Goal: Information Seeking & Learning: Learn about a topic

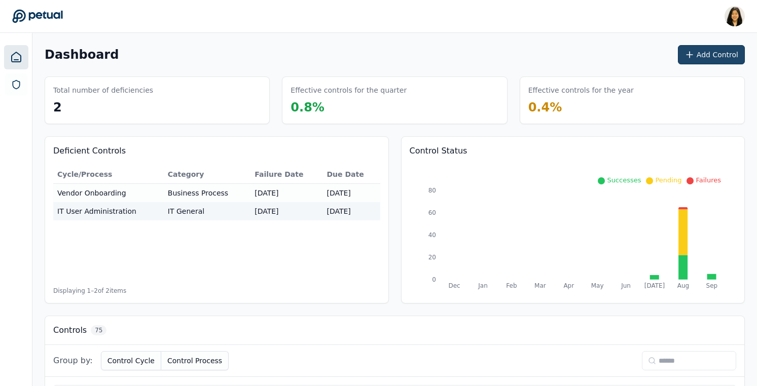
click at [704, 53] on button "Add Control" at bounding box center [710, 54] width 67 height 19
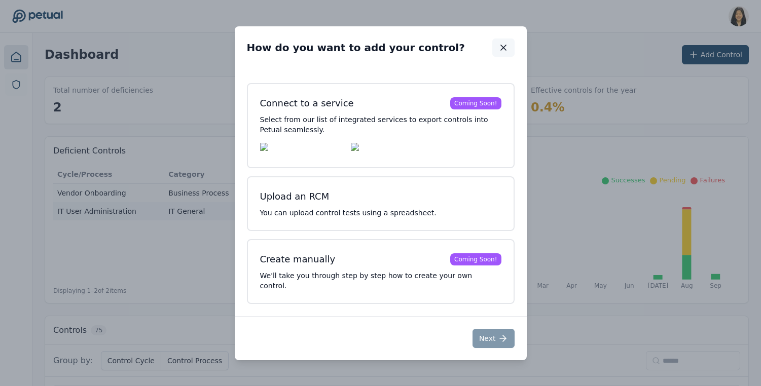
click at [508, 49] on button "button" at bounding box center [503, 48] width 22 height 18
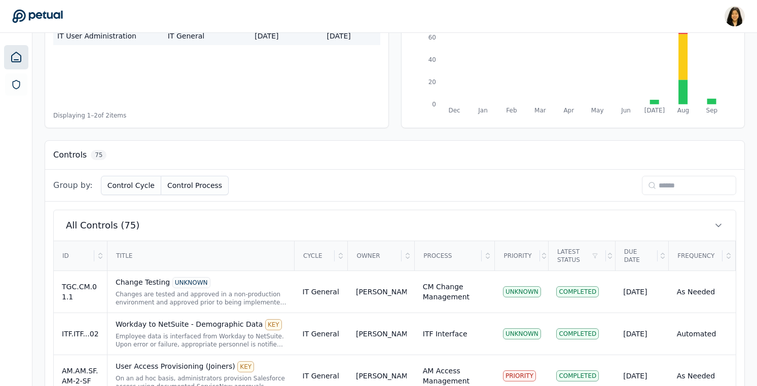
scroll to position [371, 0]
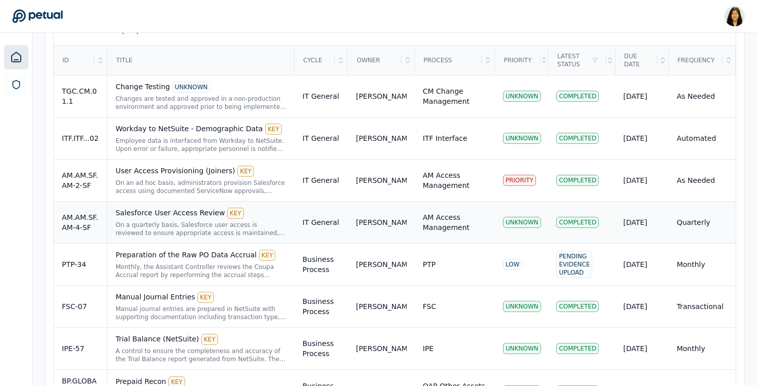
click at [171, 218] on div "Salesforce User Access Review KEY" at bounding box center [201, 213] width 171 height 11
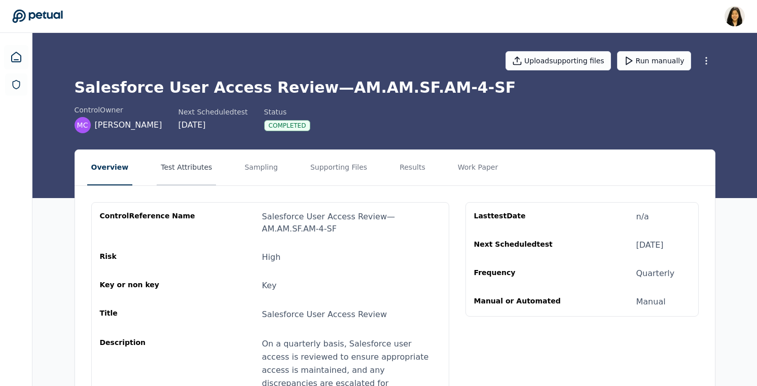
click at [192, 165] on button "Test Attributes" at bounding box center [186, 167] width 59 height 35
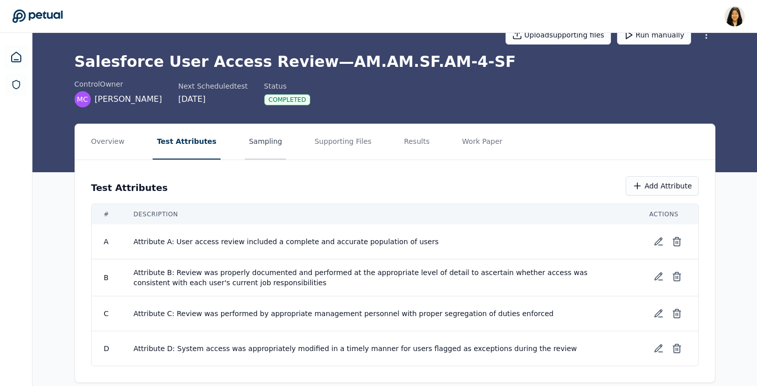
scroll to position [39, 0]
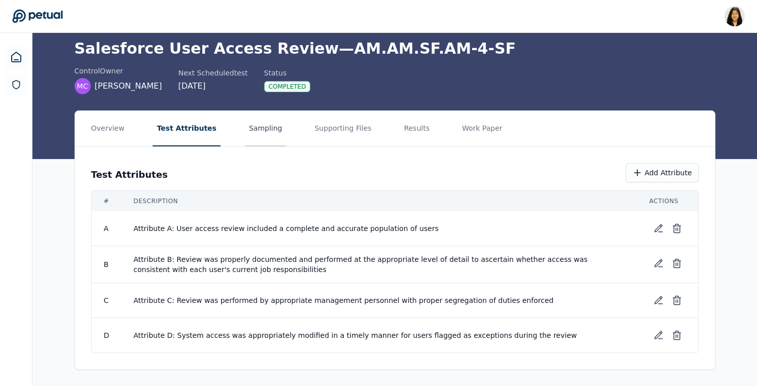
click at [254, 127] on button "Sampling" at bounding box center [266, 128] width 42 height 35
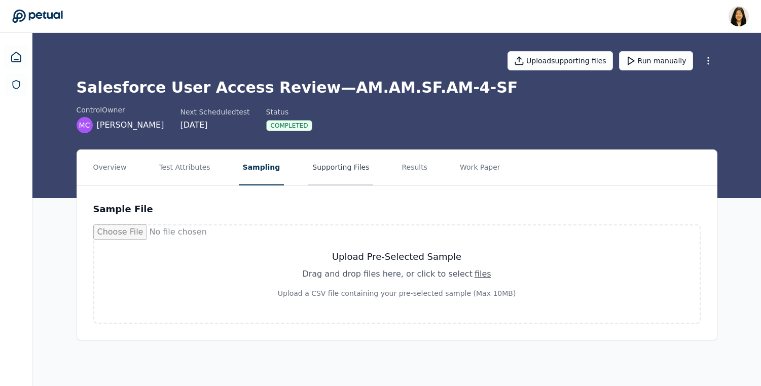
click at [337, 164] on button "Supporting Files" at bounding box center [340, 167] width 65 height 35
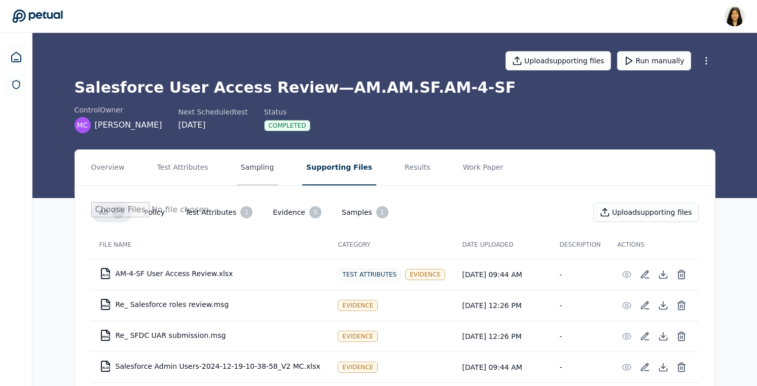
scroll to position [60, 0]
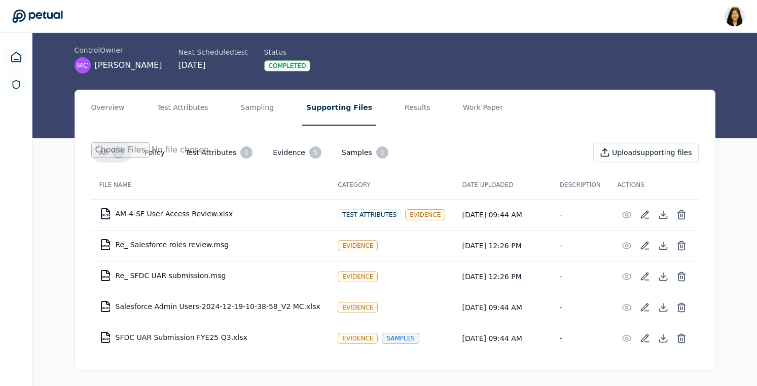
click at [223, 149] on button "Test Attributes 1" at bounding box center [219, 152] width 84 height 20
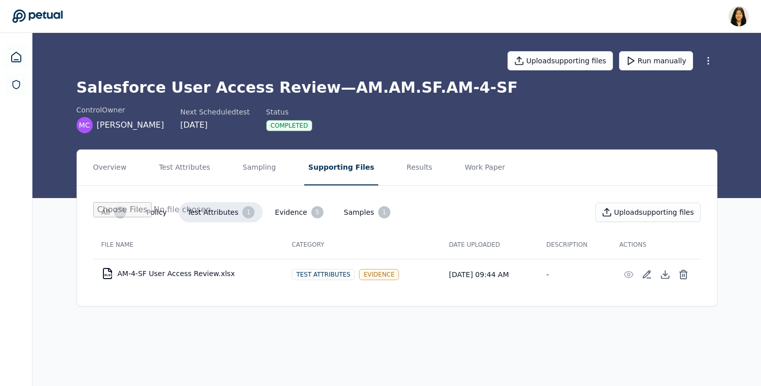
click at [301, 215] on button "Evidence 5" at bounding box center [299, 212] width 65 height 20
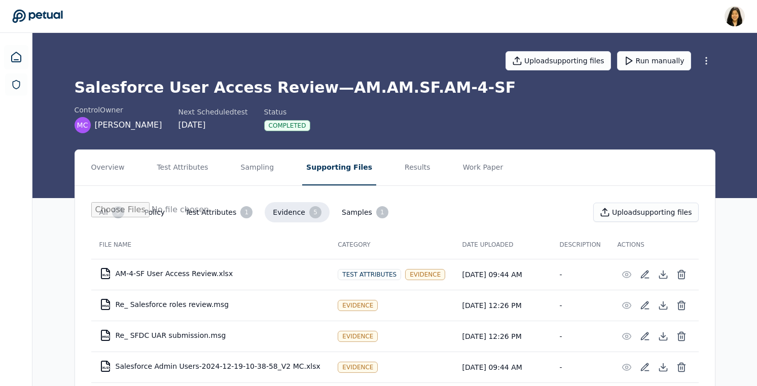
scroll to position [60, 0]
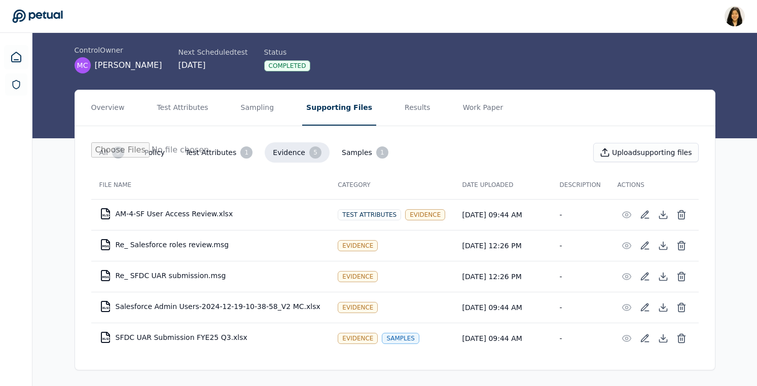
click at [354, 152] on button "Samples 1" at bounding box center [364, 152] width 63 height 20
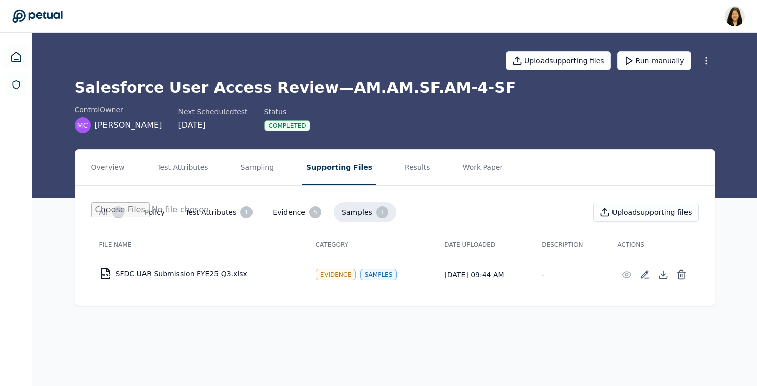
scroll to position [0, 0]
click at [211, 209] on button "Test Attributes 1" at bounding box center [221, 212] width 84 height 20
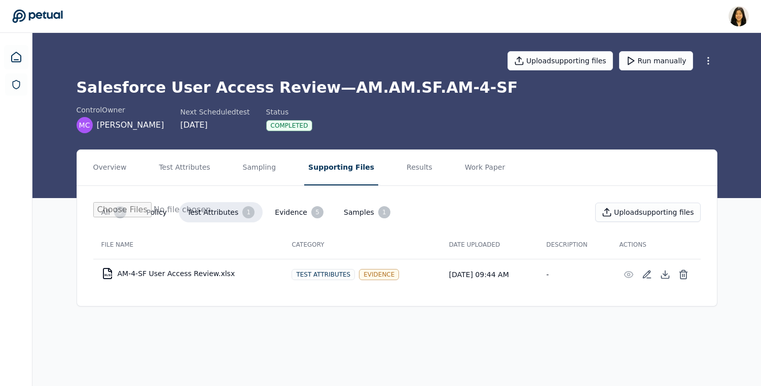
click at [118, 213] on div "5" at bounding box center [120, 212] width 12 height 12
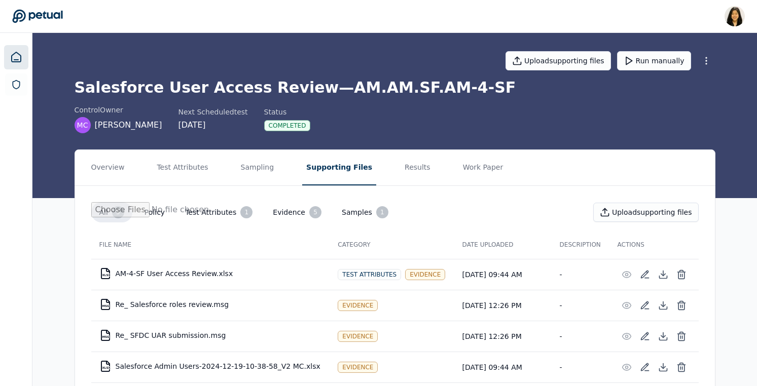
click at [16, 59] on icon at bounding box center [16, 57] width 12 height 12
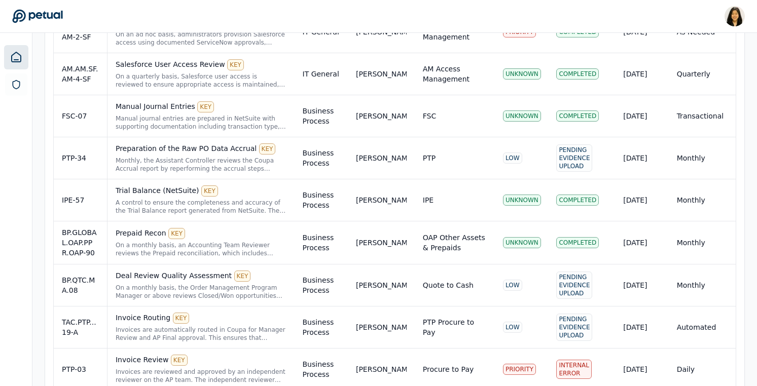
scroll to position [906, 0]
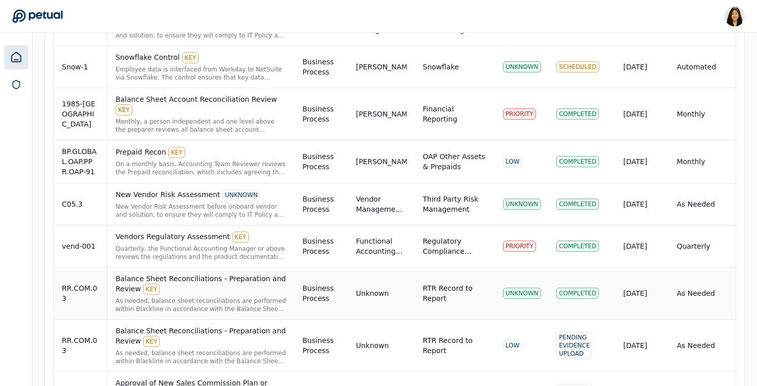
click at [191, 279] on div "Balance Sheet Reconciliations - Preparation and Review KEY" at bounding box center [201, 284] width 171 height 21
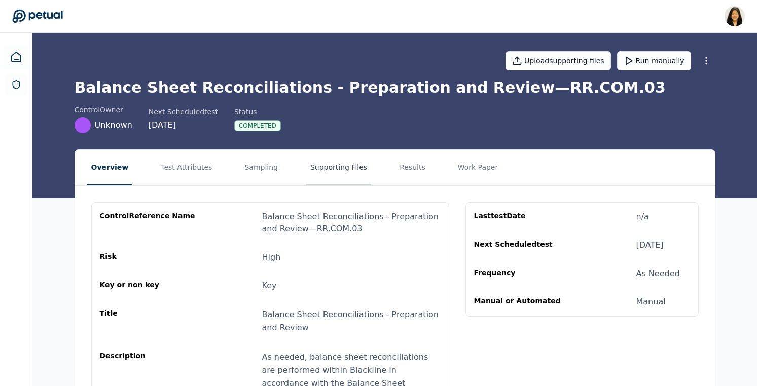
click at [333, 162] on button "Supporting Files" at bounding box center [338, 167] width 65 height 35
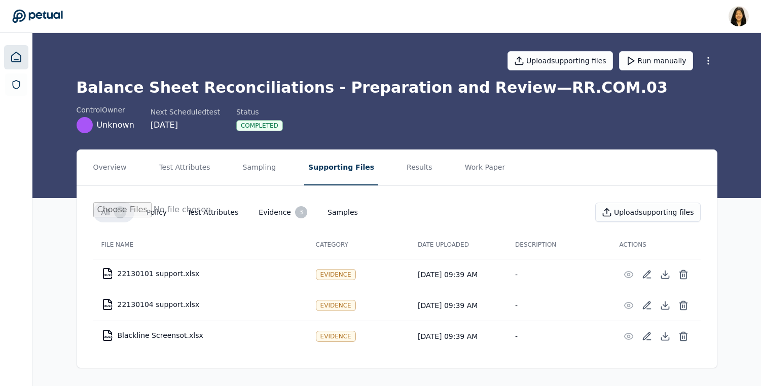
click at [14, 54] on icon at bounding box center [16, 57] width 12 height 12
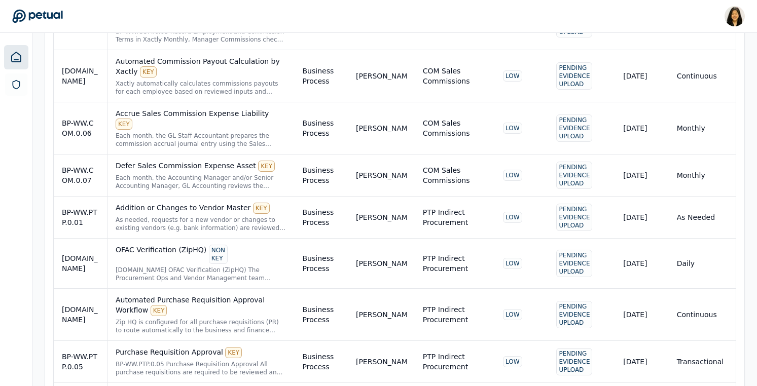
scroll to position [1552, 0]
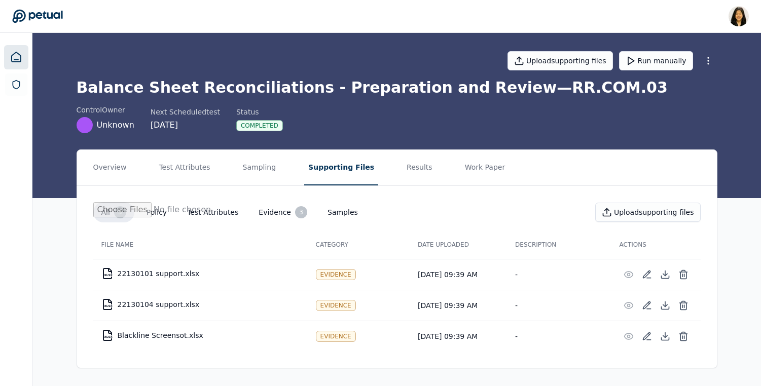
click at [15, 55] on icon at bounding box center [16, 57] width 12 height 12
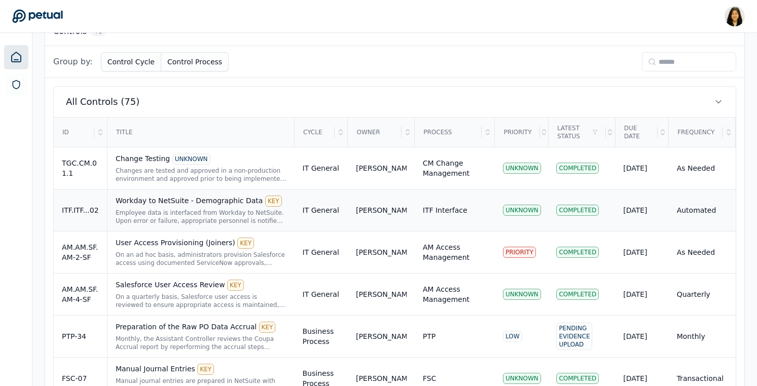
scroll to position [301, 0]
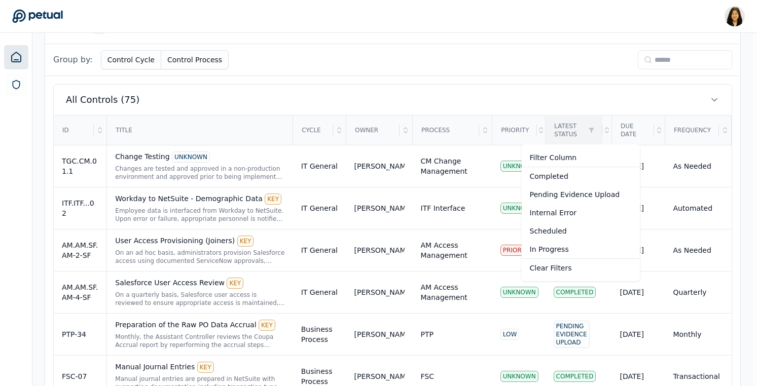
click at [570, 178] on div "Completed" at bounding box center [580, 176] width 119 height 18
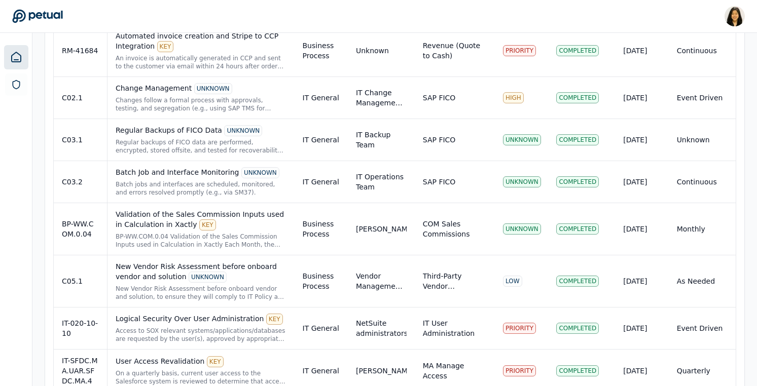
scroll to position [1499, 0]
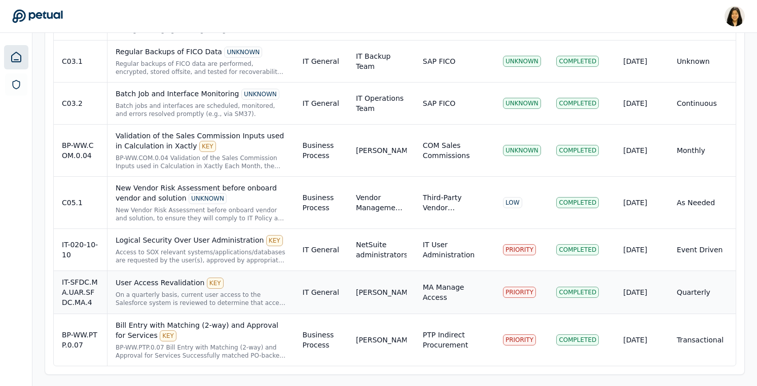
click at [324, 297] on td "IT General" at bounding box center [320, 292] width 53 height 43
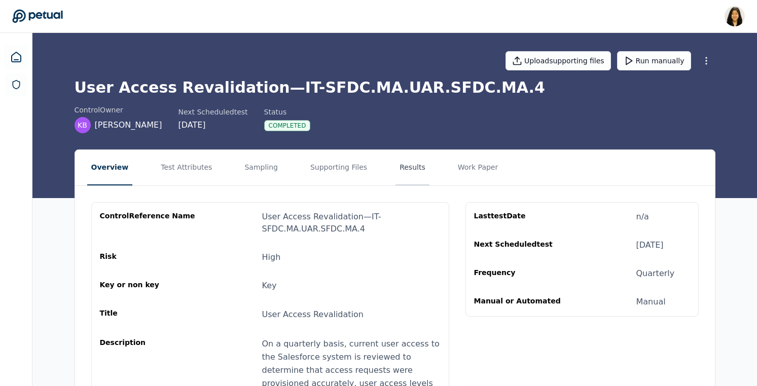
click at [400, 171] on button "Results" at bounding box center [412, 167] width 34 height 35
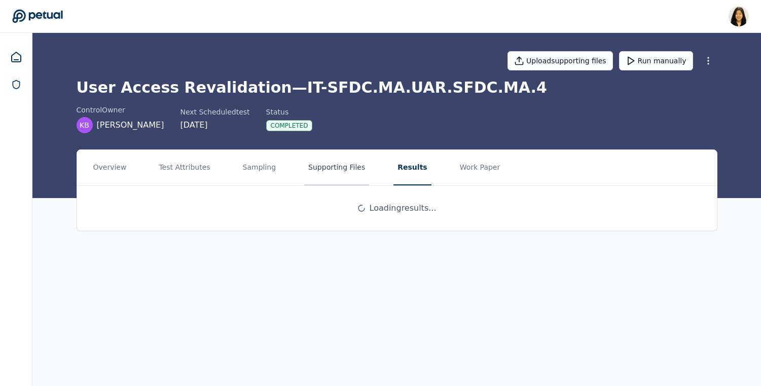
click at [341, 167] on button "Supporting Files" at bounding box center [336, 167] width 65 height 35
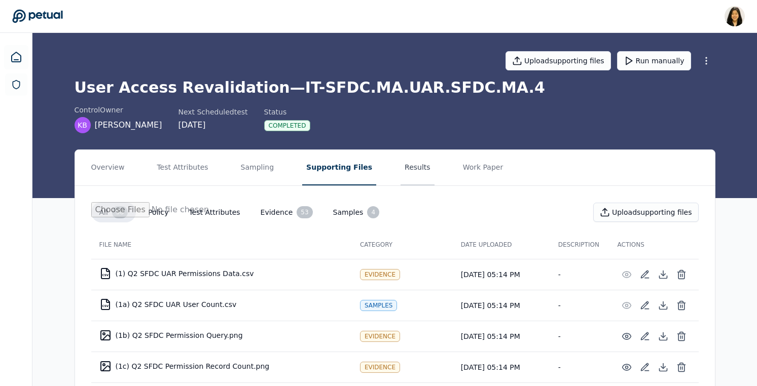
click at [416, 165] on button "Results" at bounding box center [417, 167] width 34 height 35
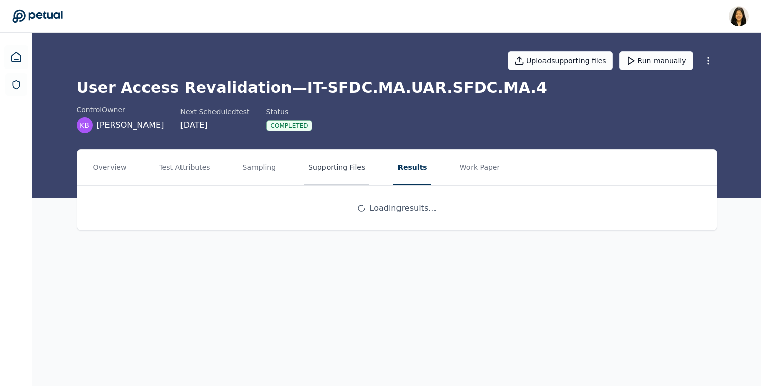
click at [315, 162] on button "Supporting Files" at bounding box center [336, 167] width 65 height 35
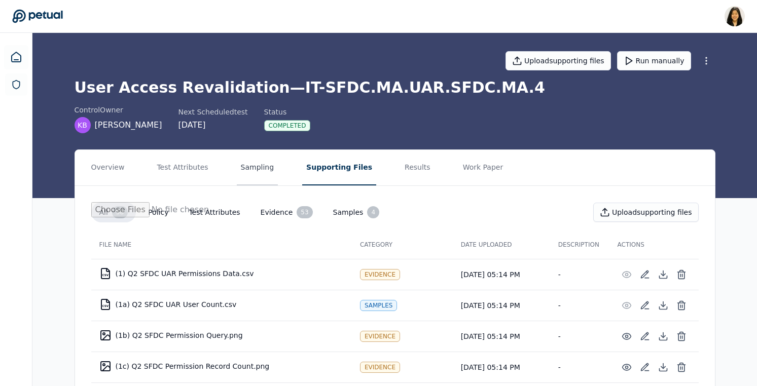
click at [243, 165] on button "Sampling" at bounding box center [258, 167] width 42 height 35
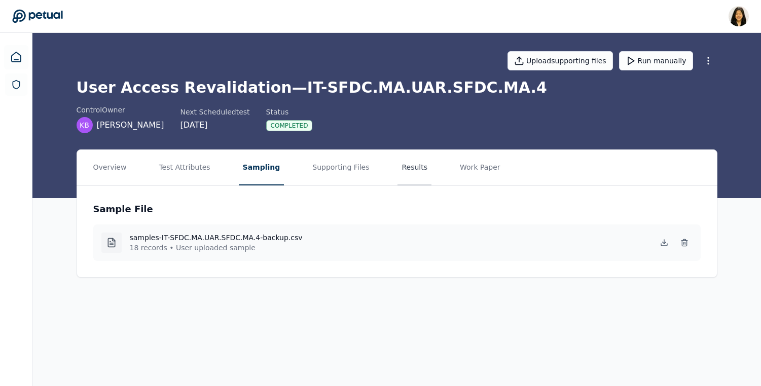
click at [397, 172] on button "Results" at bounding box center [414, 167] width 34 height 35
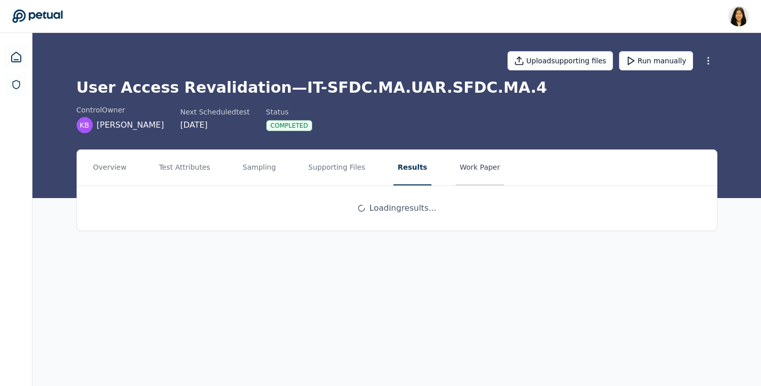
click at [463, 171] on button "Work Paper" at bounding box center [480, 167] width 49 height 35
click at [194, 166] on button "Test Attributes" at bounding box center [184, 167] width 59 height 35
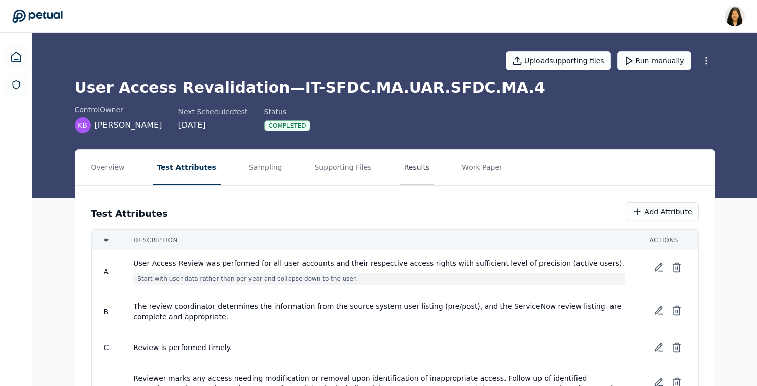
click at [403, 168] on button "Results" at bounding box center [417, 167] width 34 height 35
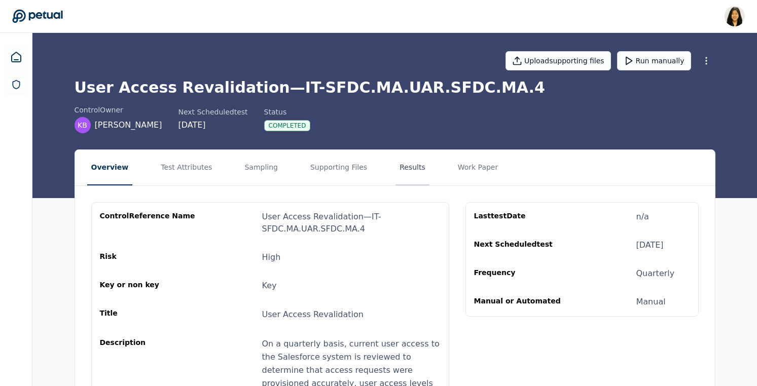
click at [403, 163] on button "Results" at bounding box center [412, 167] width 34 height 35
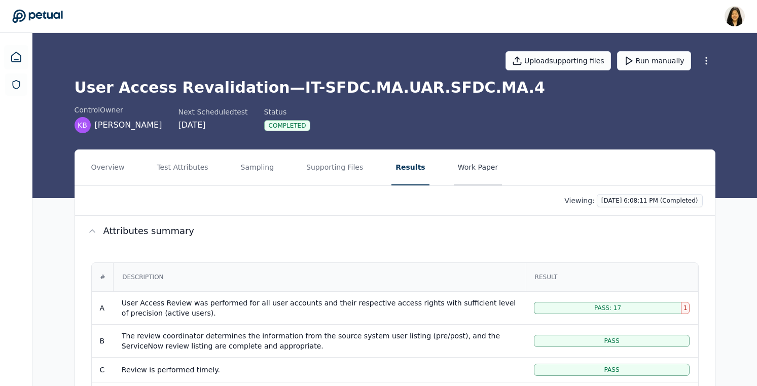
click at [476, 173] on button "Work Paper" at bounding box center [478, 167] width 49 height 35
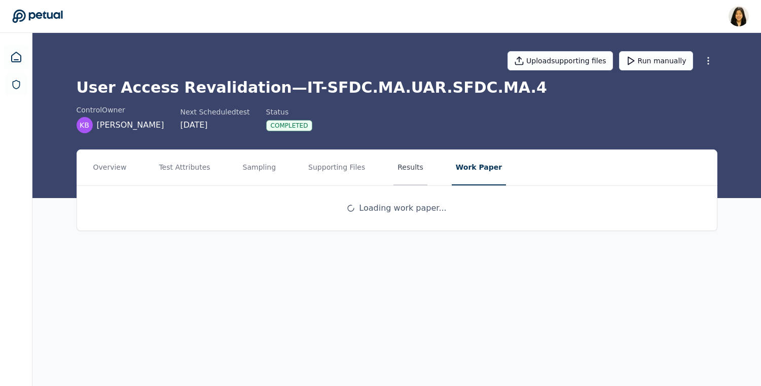
click at [393, 170] on button "Results" at bounding box center [410, 167] width 34 height 35
click at [342, 165] on button "Supporting Files" at bounding box center [336, 167] width 65 height 35
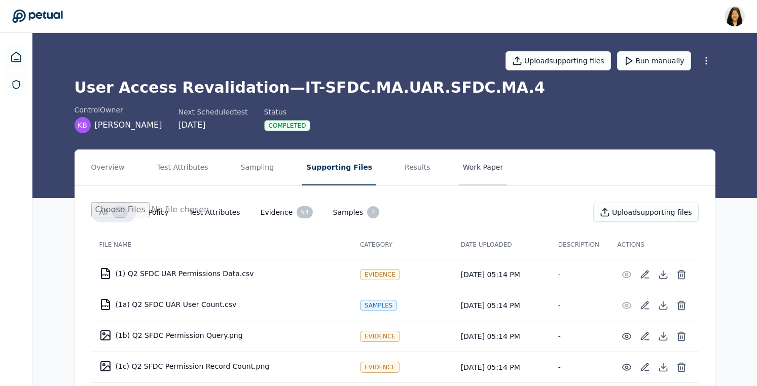
click at [459, 172] on button "Work Paper" at bounding box center [483, 167] width 49 height 35
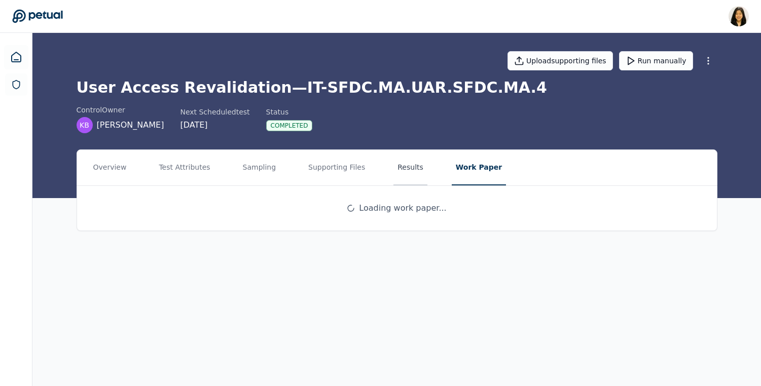
click at [394, 169] on button "Results" at bounding box center [410, 167] width 34 height 35
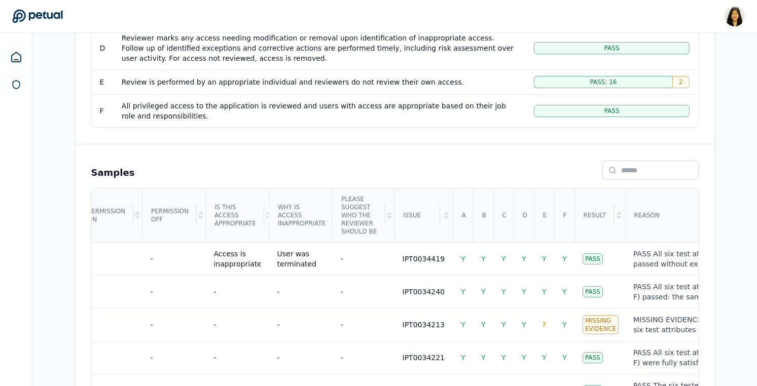
scroll to position [0, 903]
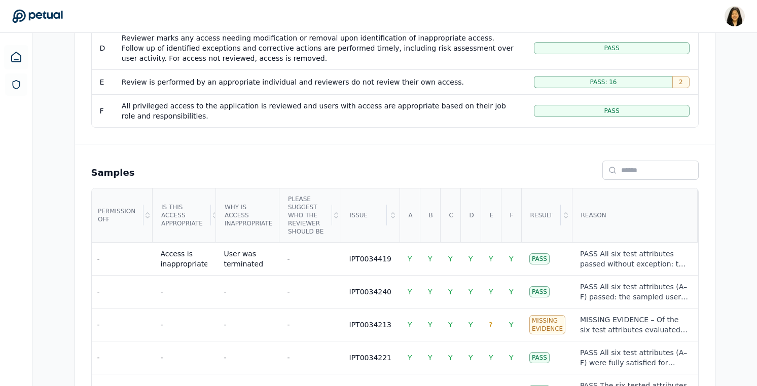
click at [577, 118] on td "Pass" at bounding box center [611, 110] width 172 height 33
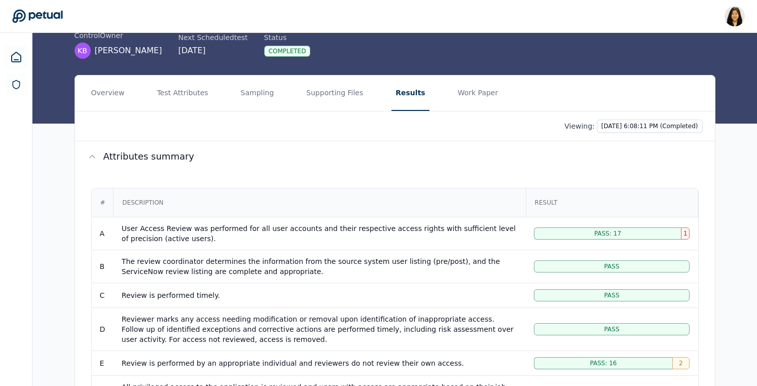
scroll to position [0, 0]
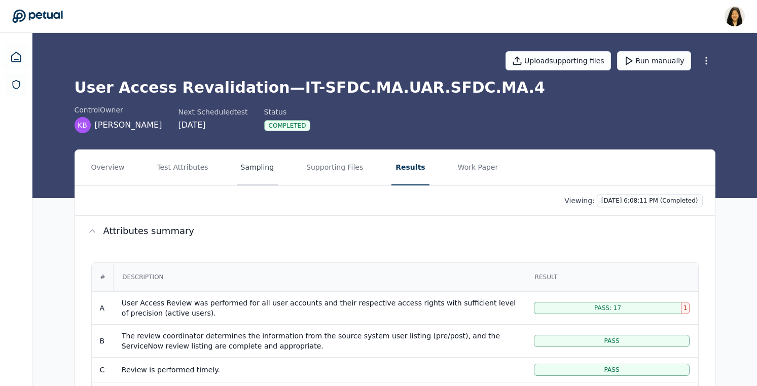
click at [250, 164] on button "Sampling" at bounding box center [258, 167] width 42 height 35
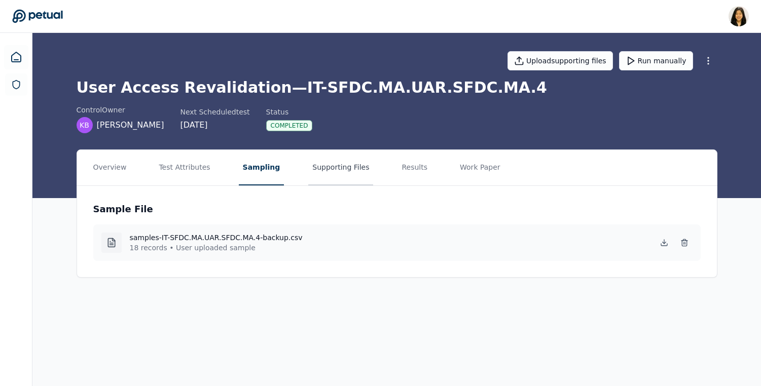
click at [338, 165] on button "Supporting Files" at bounding box center [340, 167] width 65 height 35
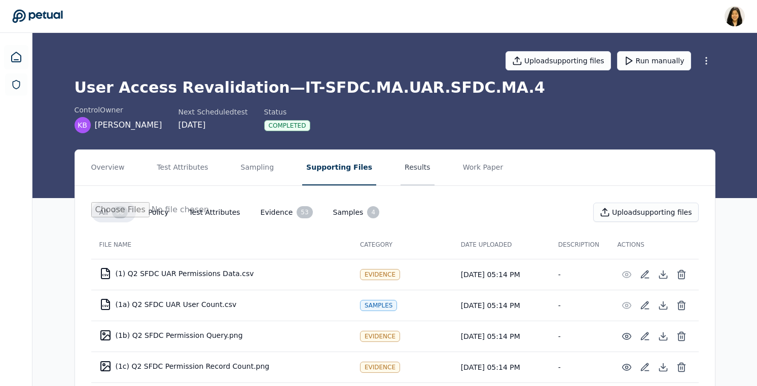
click at [404, 165] on button "Results" at bounding box center [417, 167] width 34 height 35
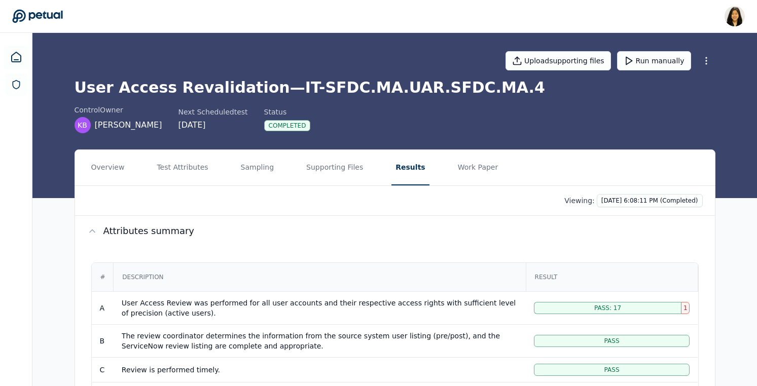
click at [291, 169] on nav "Overview Test Attributes Sampling Supporting Files Results Work Paper" at bounding box center [394, 167] width 639 height 35
click at [326, 162] on button "Supporting Files" at bounding box center [334, 167] width 65 height 35
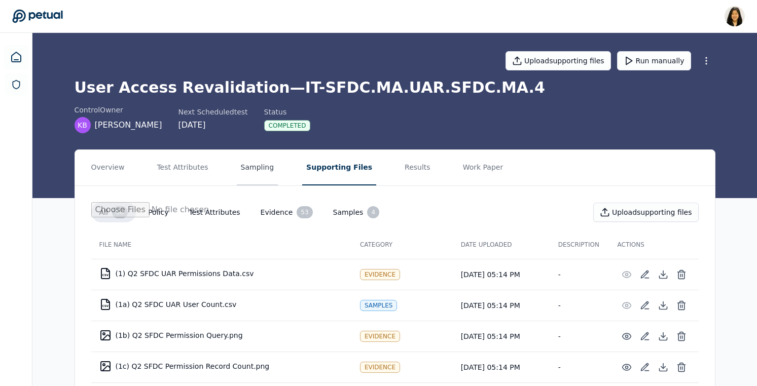
click at [252, 166] on button "Sampling" at bounding box center [258, 167] width 42 height 35
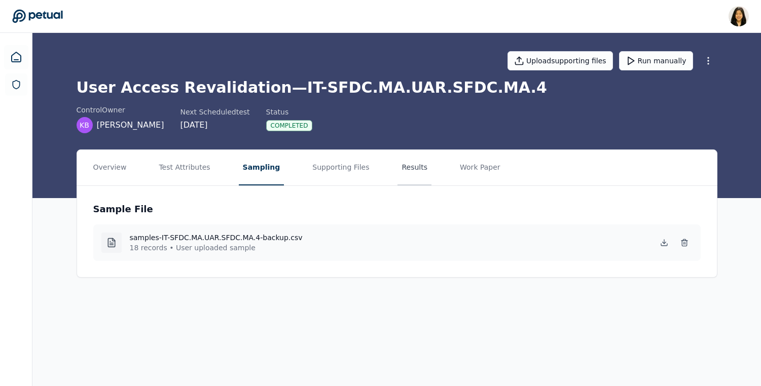
click at [410, 165] on button "Results" at bounding box center [414, 167] width 34 height 35
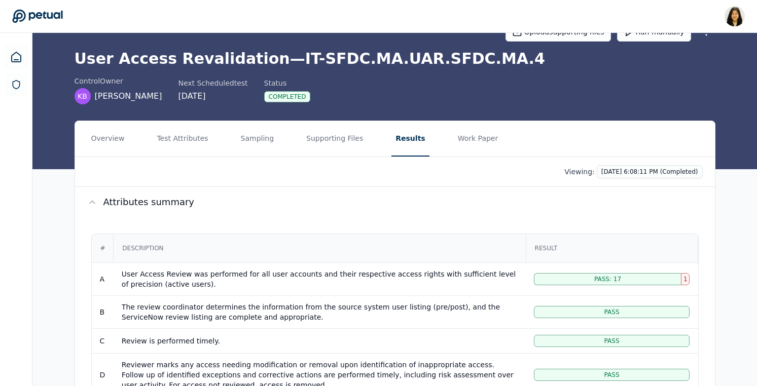
scroll to position [1, 0]
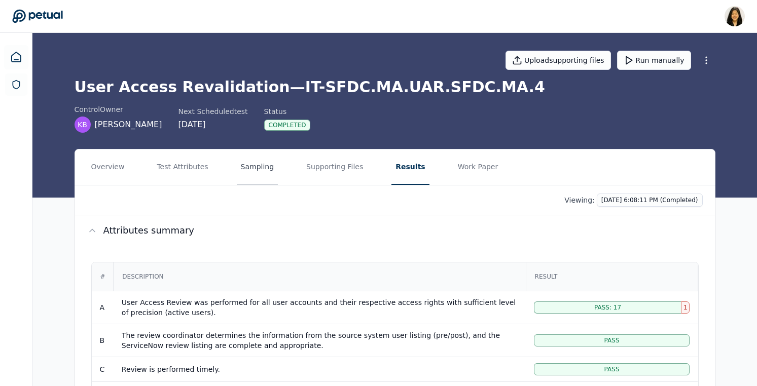
click at [250, 163] on button "Sampling" at bounding box center [258, 166] width 42 height 35
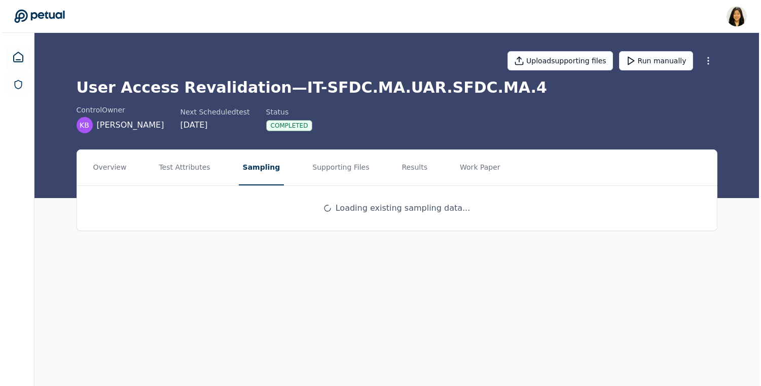
scroll to position [0, 0]
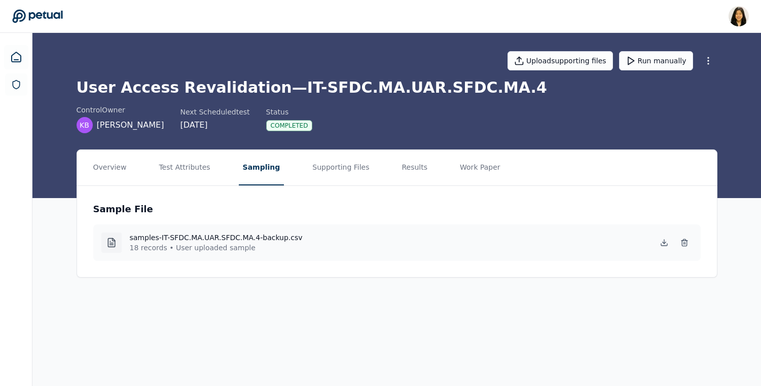
click at [201, 244] on p "18 records • User uploaded sample" at bounding box center [216, 248] width 173 height 10
click at [343, 165] on button "Supporting Files" at bounding box center [340, 167] width 65 height 35
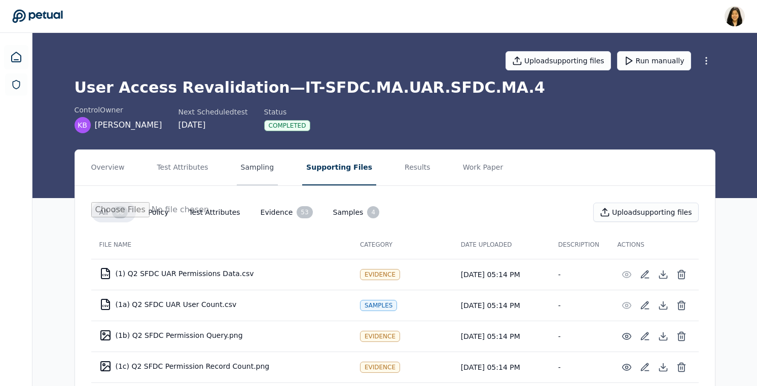
click at [244, 169] on button "Sampling" at bounding box center [258, 167] width 42 height 35
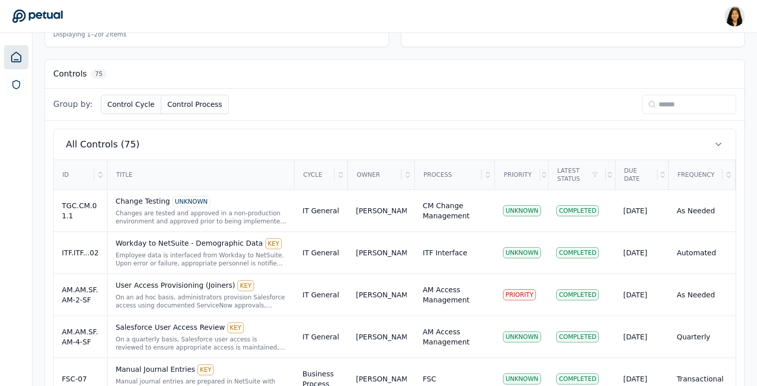
scroll to position [339, 0]
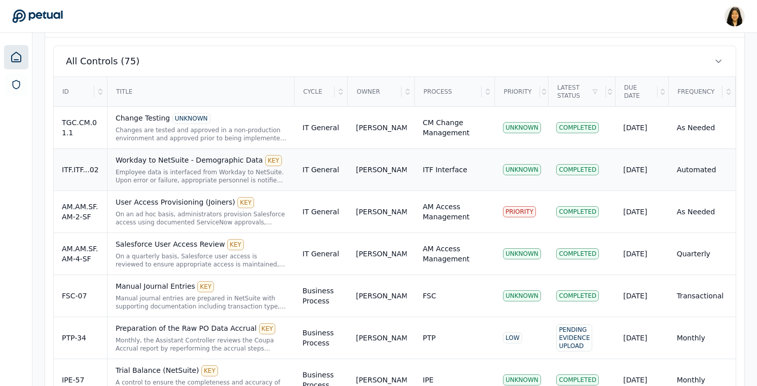
click at [227, 164] on div "Workday to NetSuite - Demographic Data KEY" at bounding box center [201, 160] width 171 height 11
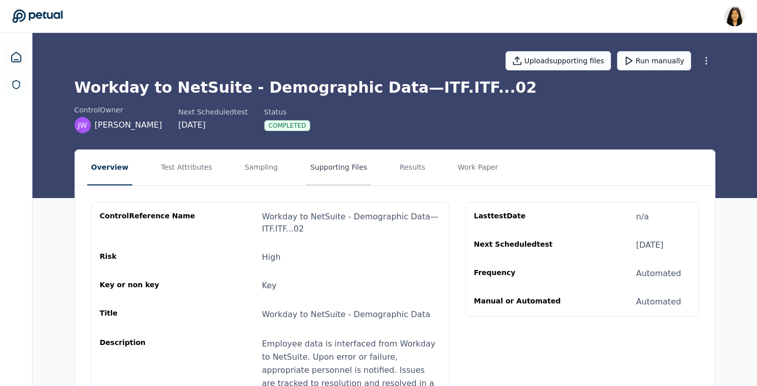
click at [323, 161] on button "Supporting Files" at bounding box center [338, 167] width 65 height 35
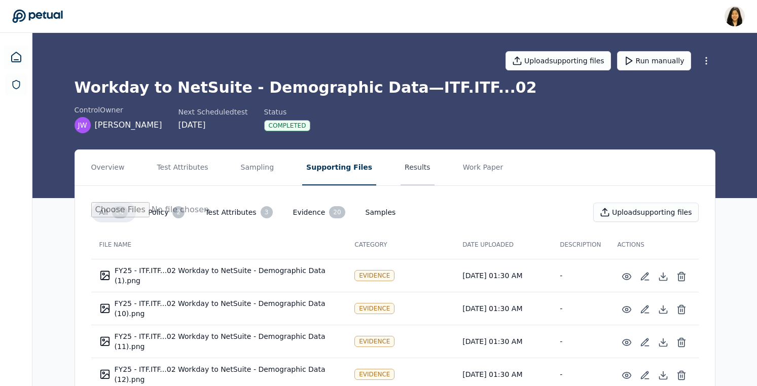
click at [404, 175] on button "Results" at bounding box center [417, 167] width 34 height 35
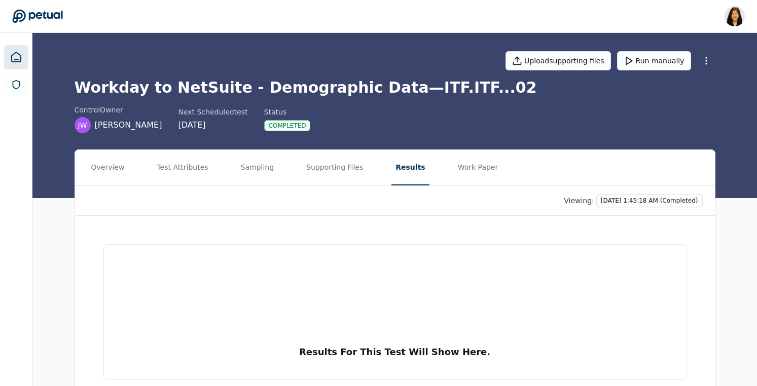
click at [13, 61] on icon at bounding box center [16, 57] width 12 height 12
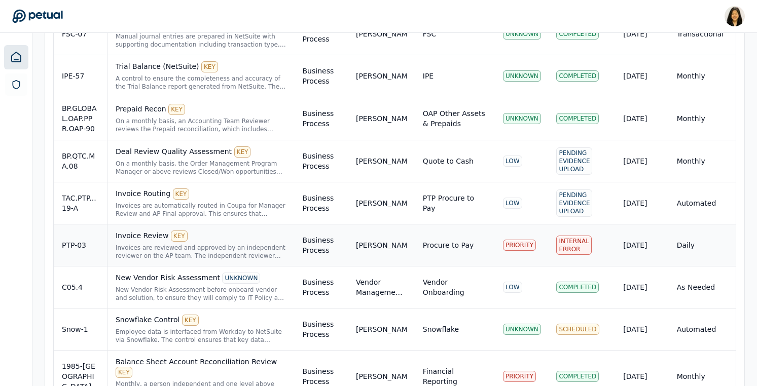
scroll to position [663, 0]
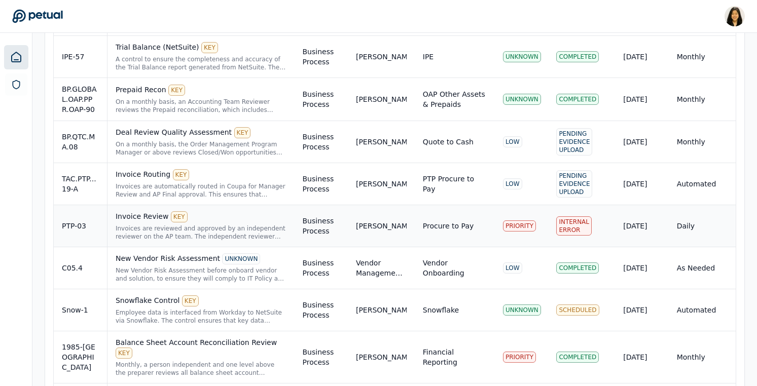
click at [217, 230] on div "Invoices are reviewed and approved by an independent reviewer on the AP team. T…" at bounding box center [201, 232] width 171 height 16
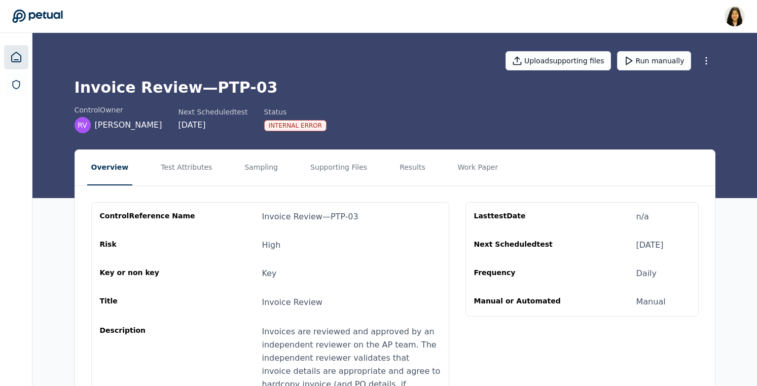
click at [13, 55] on icon at bounding box center [16, 57] width 12 height 12
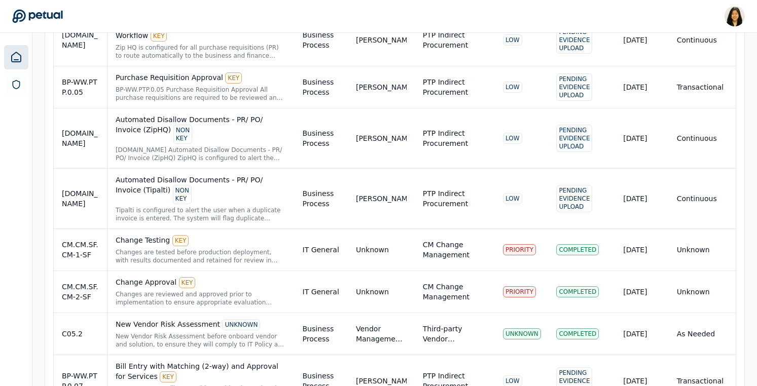
scroll to position [1914, 0]
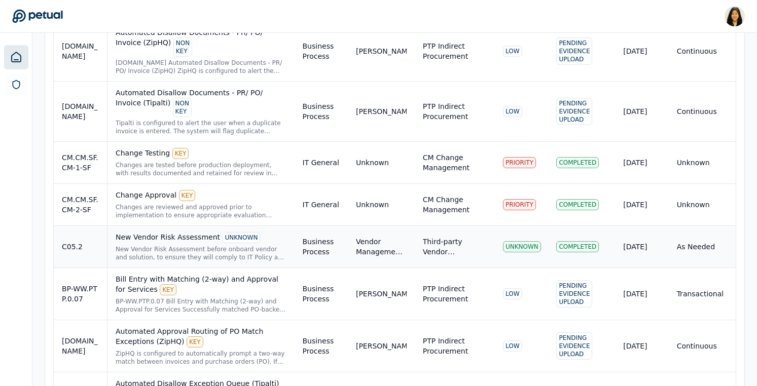
click at [159, 232] on div "New Vendor Risk Assessment UNKNOWN" at bounding box center [201, 237] width 171 height 11
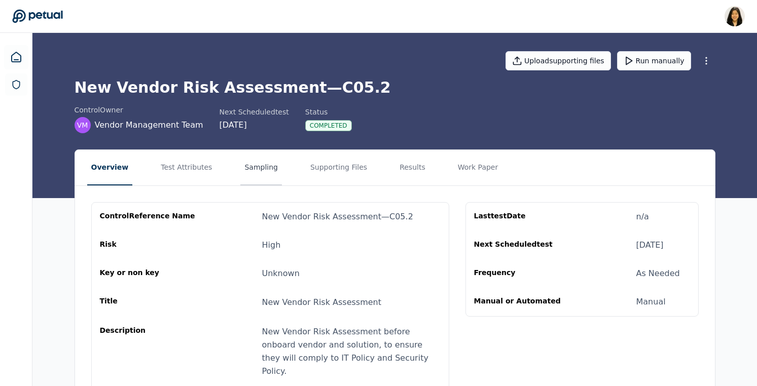
click at [270, 163] on button "Sampling" at bounding box center [261, 167] width 42 height 35
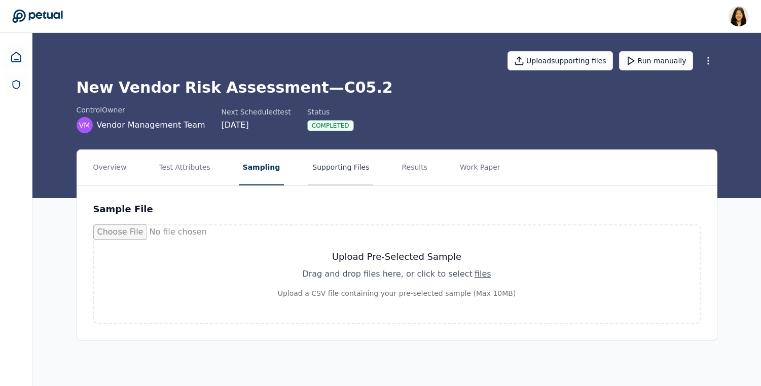
click at [327, 166] on button "Supporting Files" at bounding box center [340, 167] width 65 height 35
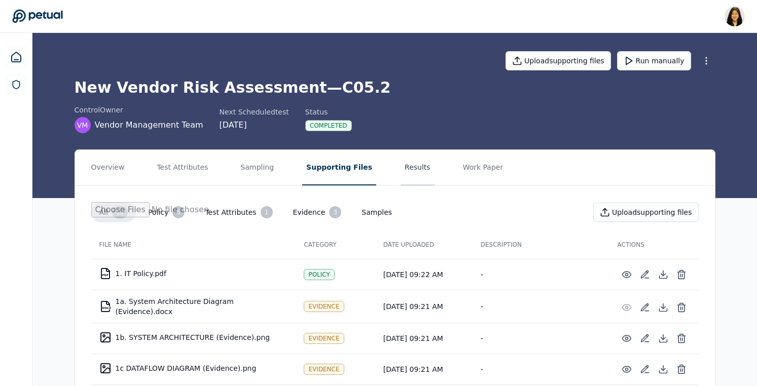
click at [402, 165] on button "Results" at bounding box center [417, 167] width 34 height 35
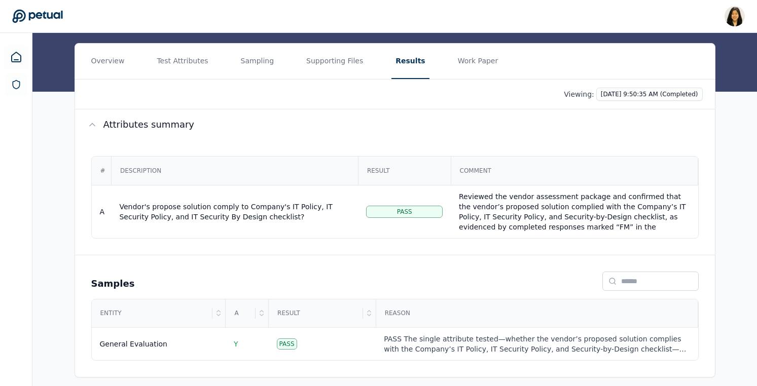
scroll to position [105, 0]
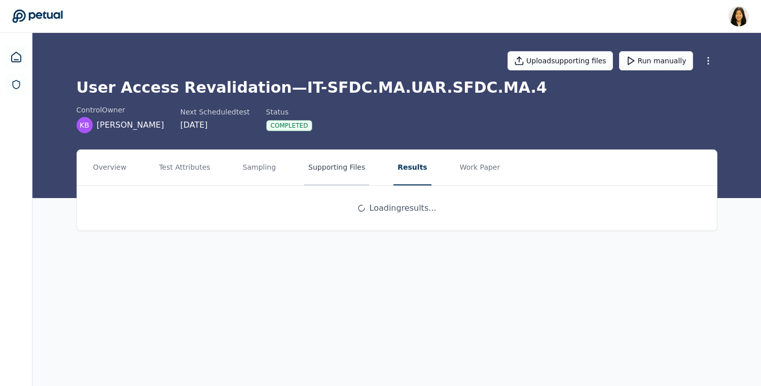
click at [344, 164] on button "Supporting Files" at bounding box center [336, 167] width 65 height 35
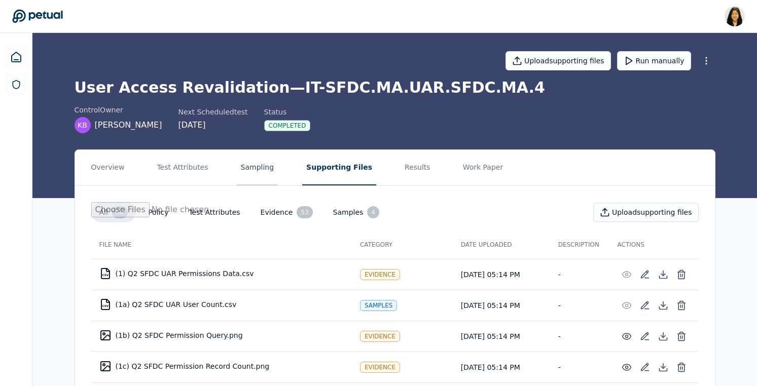
click at [255, 174] on button "Sampling" at bounding box center [258, 167] width 42 height 35
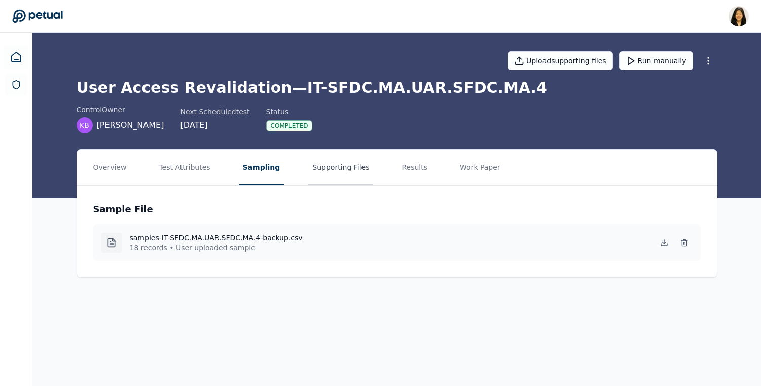
click at [344, 169] on button "Supporting Files" at bounding box center [340, 167] width 65 height 35
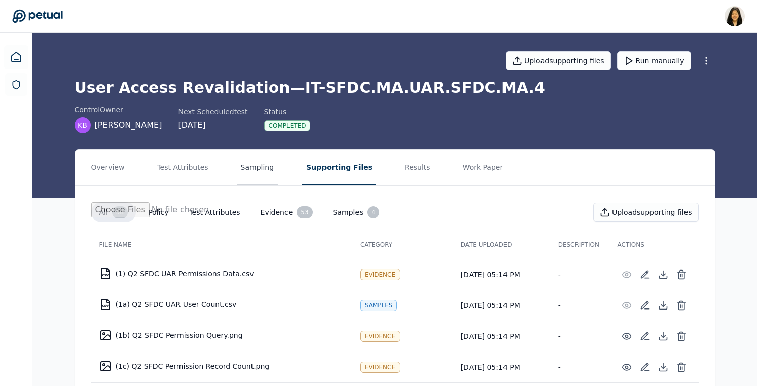
click at [252, 171] on button "Sampling" at bounding box center [258, 167] width 42 height 35
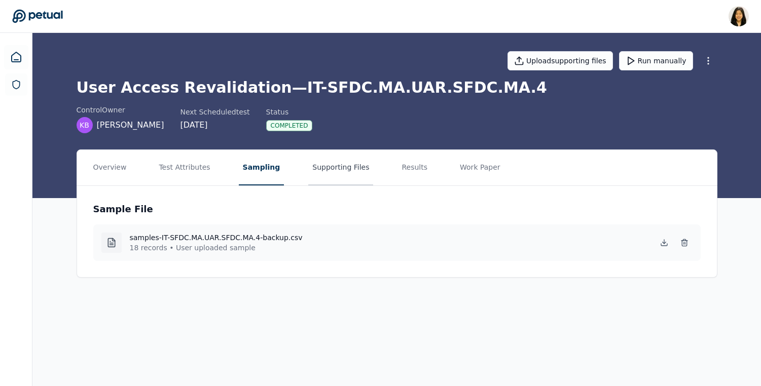
click at [342, 177] on button "Supporting Files" at bounding box center [340, 167] width 65 height 35
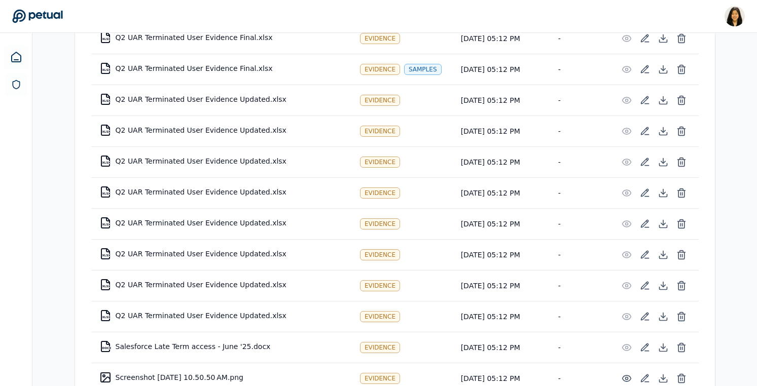
scroll to position [1072, 0]
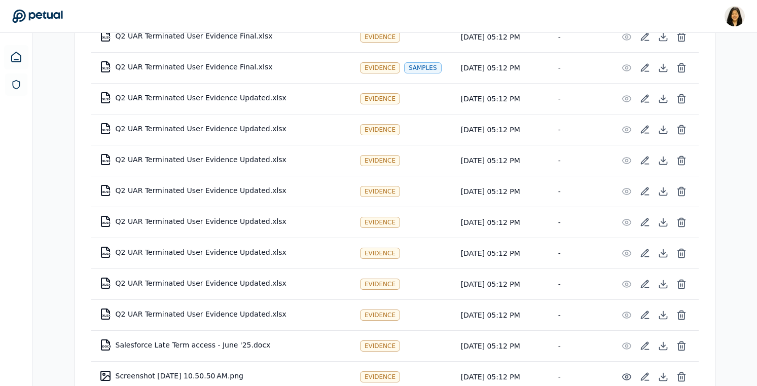
click at [266, 68] on td "XLSX Q2 UAR Terminated User Evidence Final.xlsx" at bounding box center [221, 67] width 260 height 24
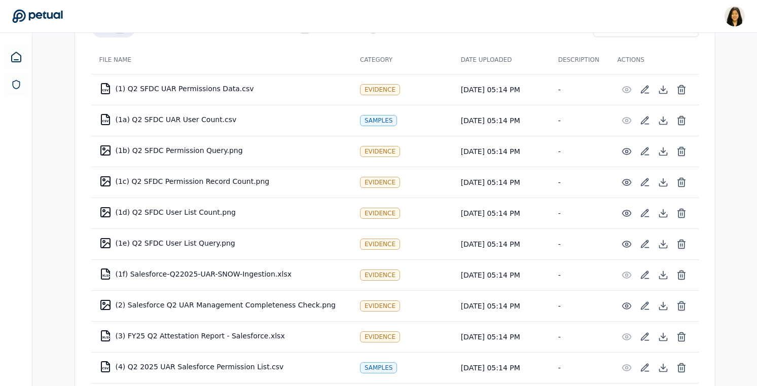
scroll to position [0, 0]
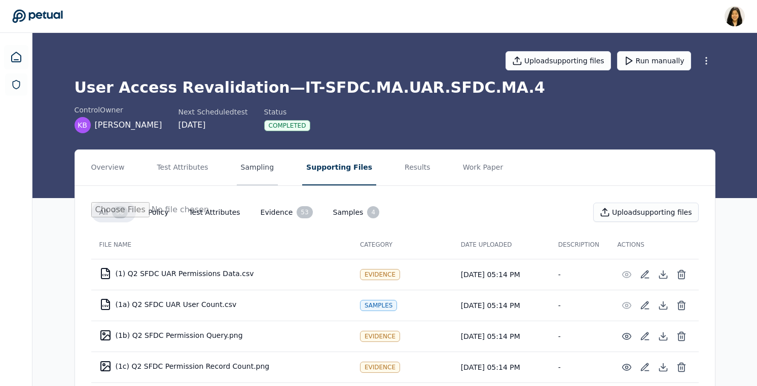
click at [261, 170] on button "Sampling" at bounding box center [258, 167] width 42 height 35
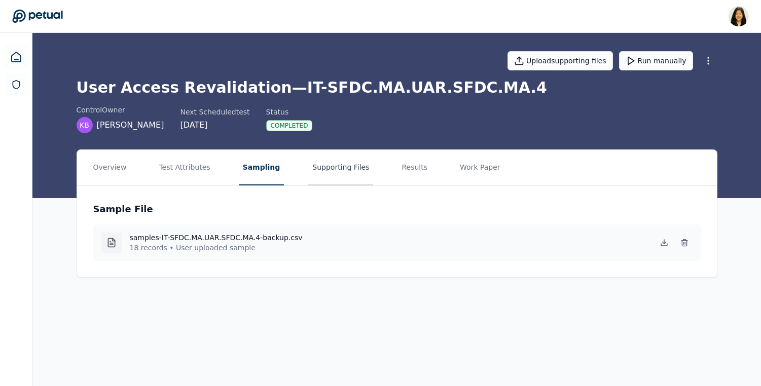
click at [327, 172] on button "Supporting Files" at bounding box center [340, 167] width 65 height 35
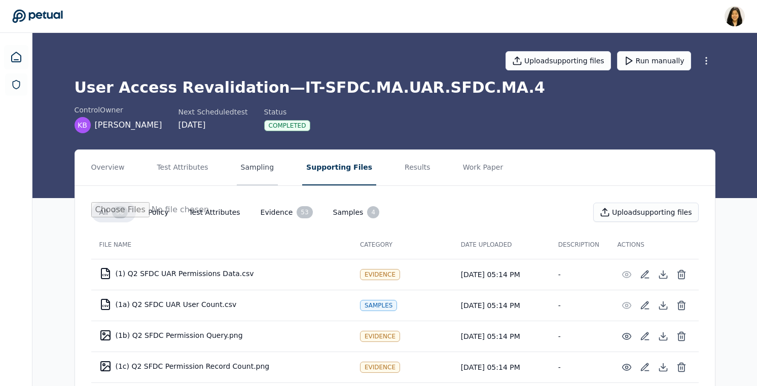
click at [242, 164] on button "Sampling" at bounding box center [258, 167] width 42 height 35
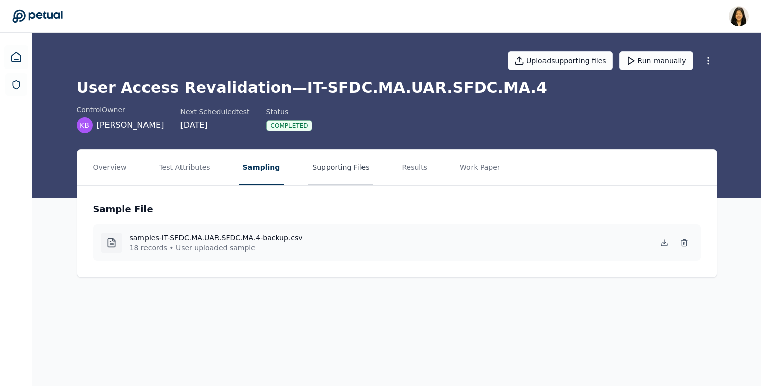
click at [308, 168] on button "Supporting Files" at bounding box center [340, 167] width 65 height 35
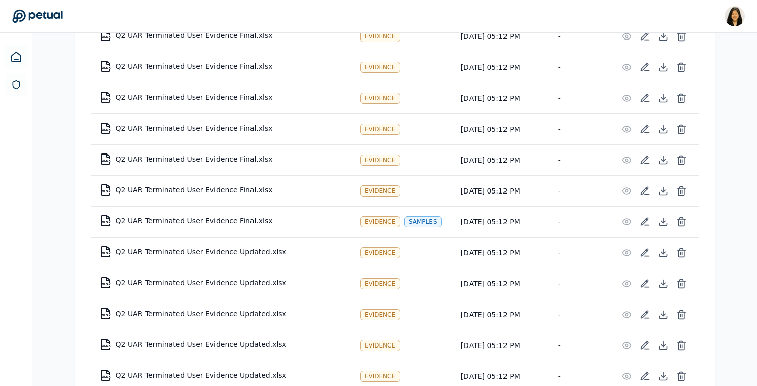
scroll to position [919, 0]
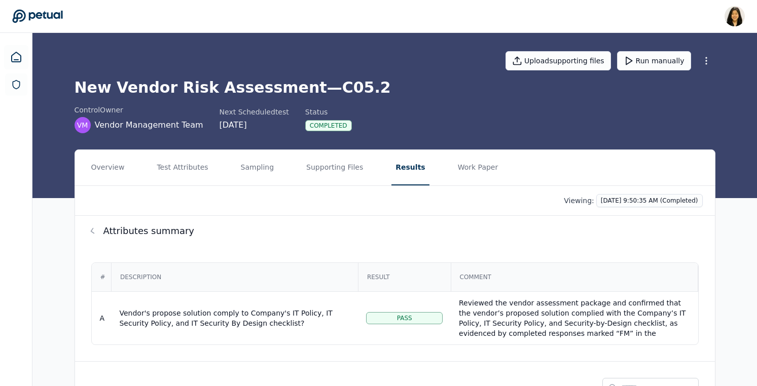
scroll to position [105, 0]
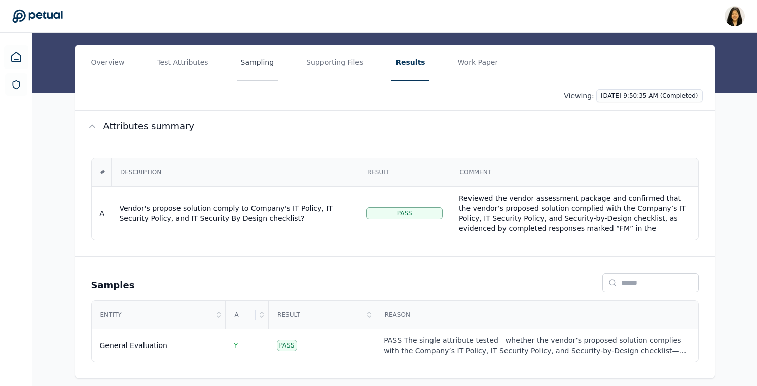
click at [258, 64] on button "Sampling" at bounding box center [258, 62] width 42 height 35
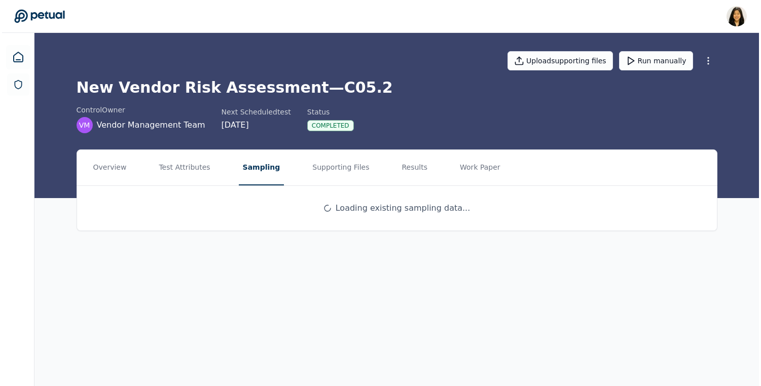
scroll to position [0, 0]
